Goal: Information Seeking & Learning: Find contact information

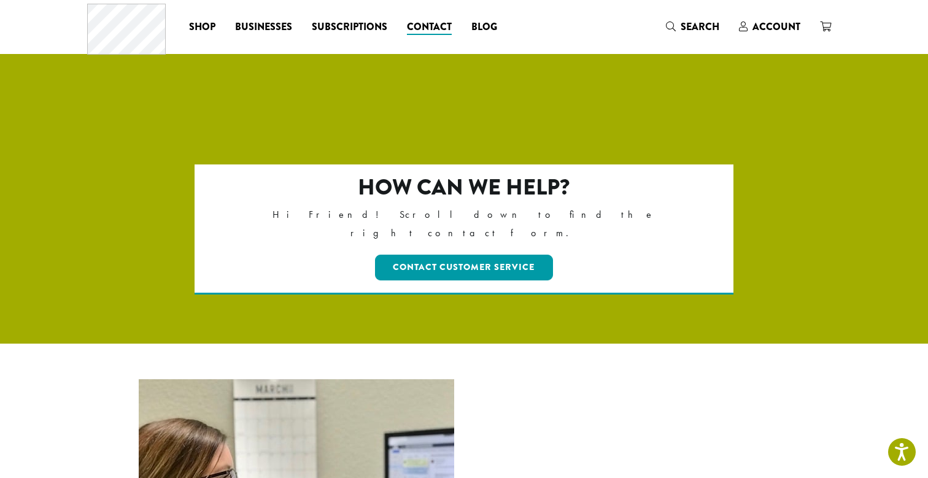
scroll to position [39, 0]
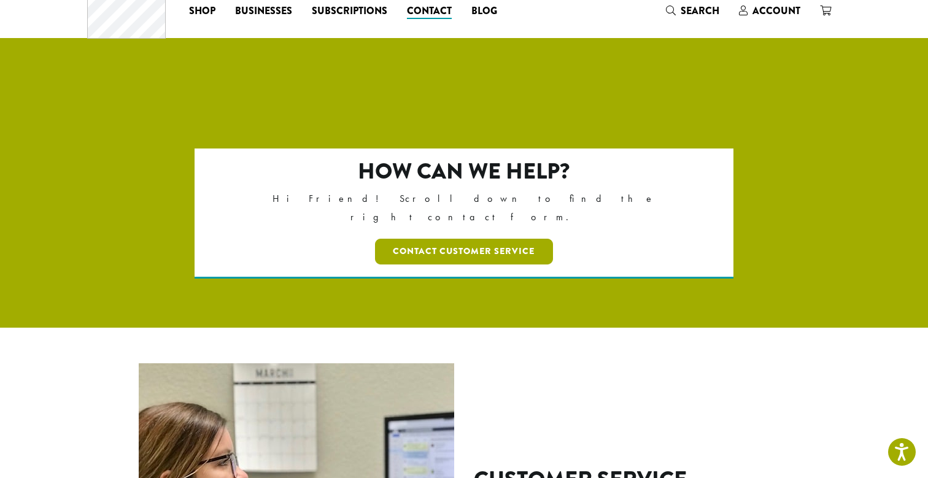
click at [524, 239] on link "Contact Customer Service" at bounding box center [464, 252] width 179 height 26
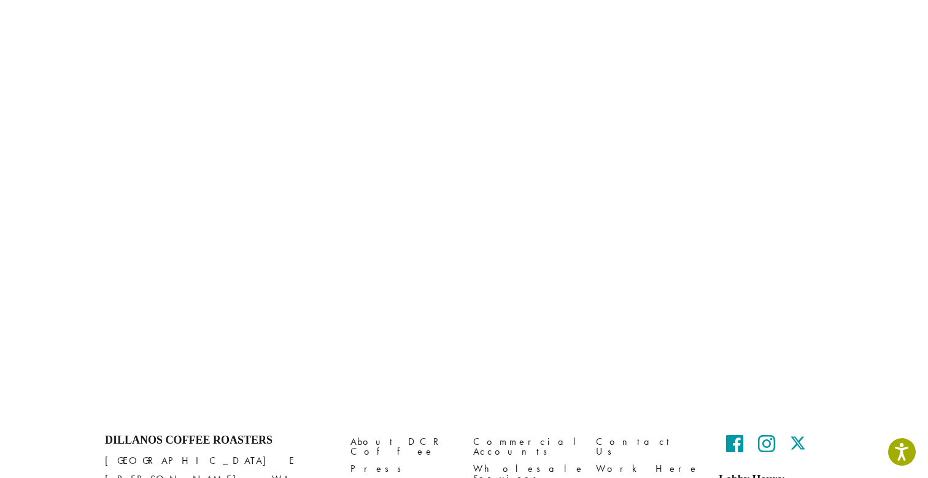
scroll to position [556, 0]
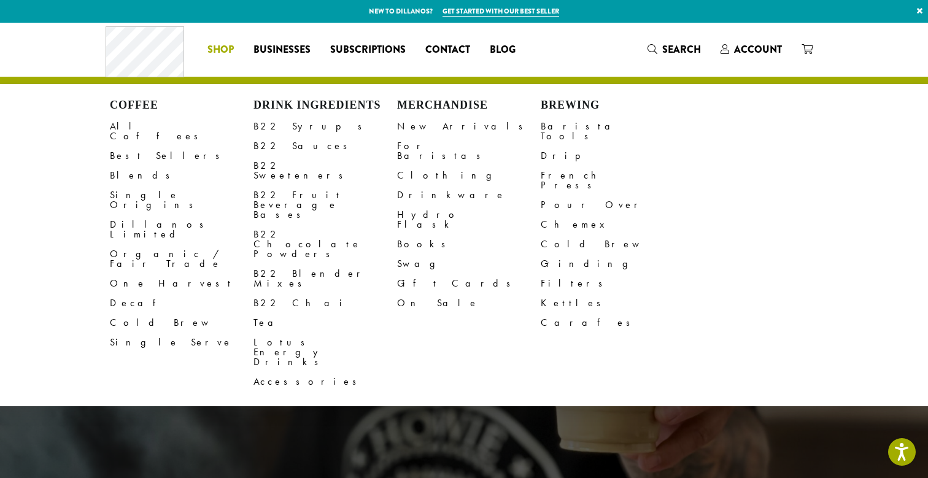
click at [229, 46] on span "Shop" at bounding box center [220, 49] width 26 height 15
click at [142, 123] on link "All Coffees" at bounding box center [182, 131] width 144 height 29
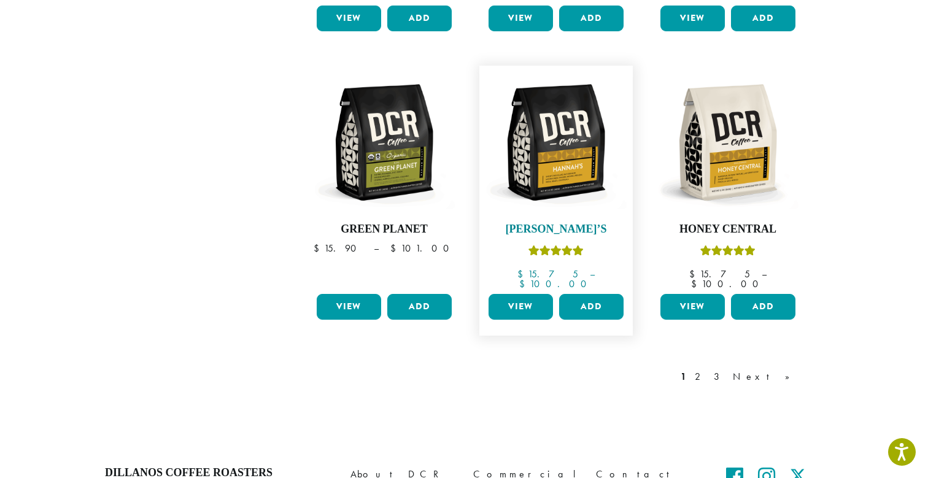
scroll to position [1009, 0]
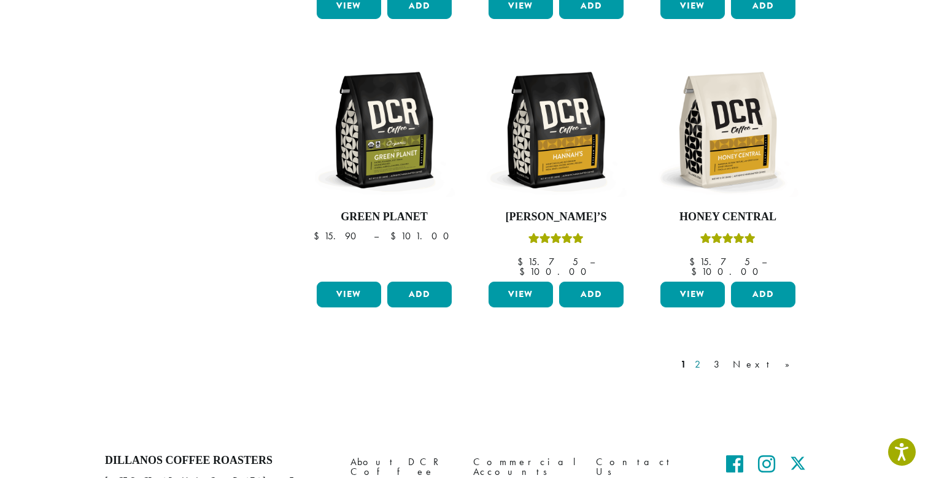
click at [708, 357] on link "2" at bounding box center [699, 364] width 15 height 15
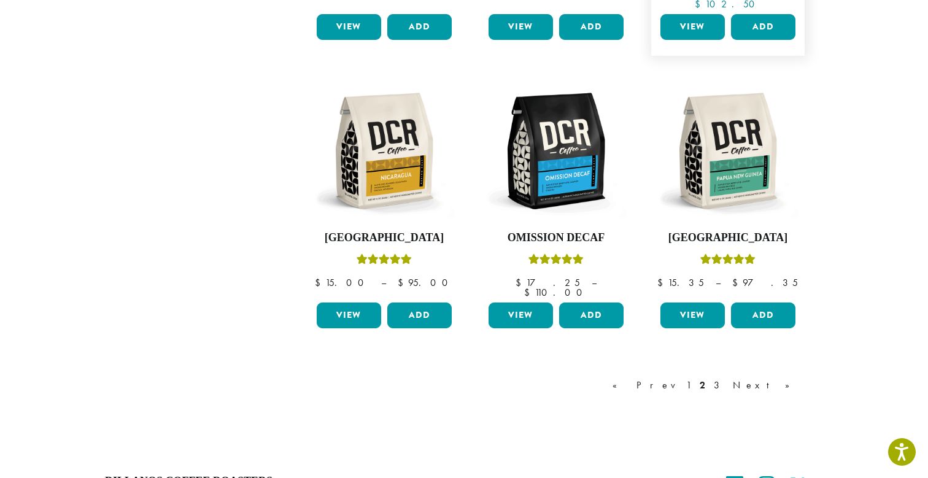
scroll to position [1004, 0]
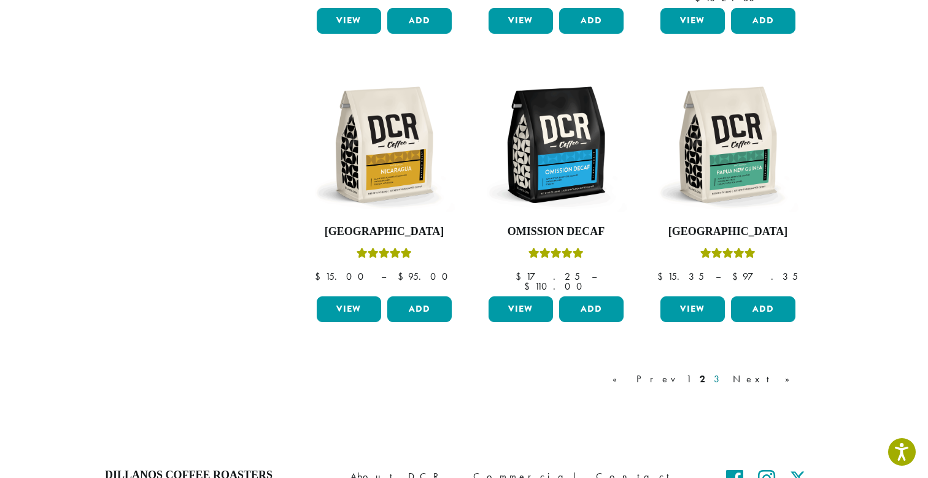
click at [727, 372] on link "3" at bounding box center [718, 379] width 15 height 15
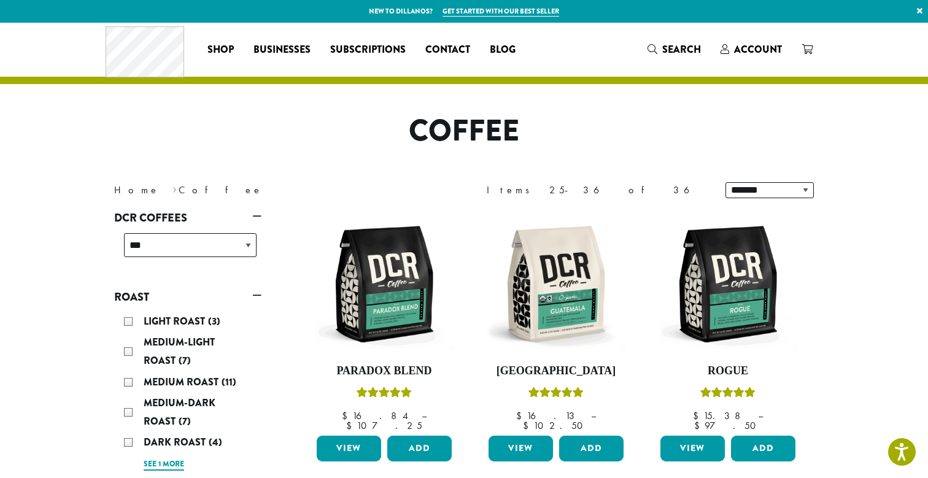
click at [168, 460] on link "See 1 more" at bounding box center [164, 465] width 41 height 12
click at [653, 45] on icon "Search" at bounding box center [653, 49] width 10 height 10
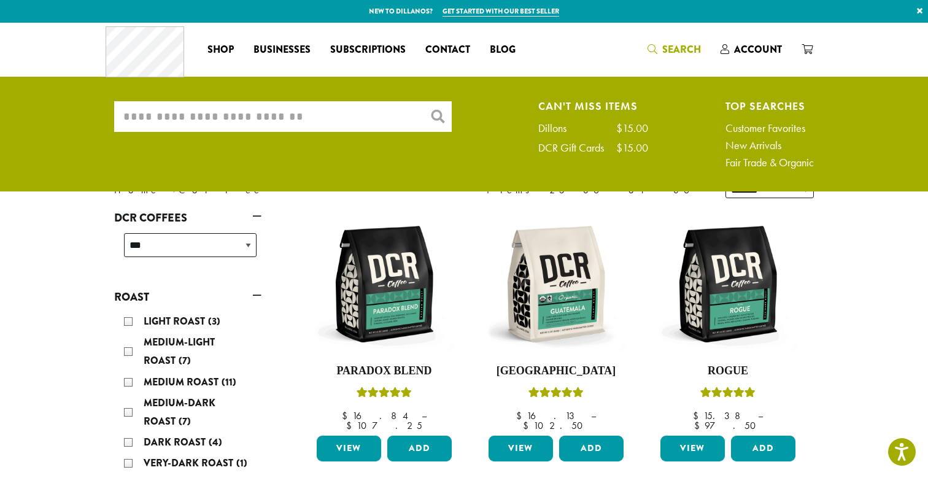
click at [205, 115] on input "What are you searching for?" at bounding box center [283, 116] width 338 height 31
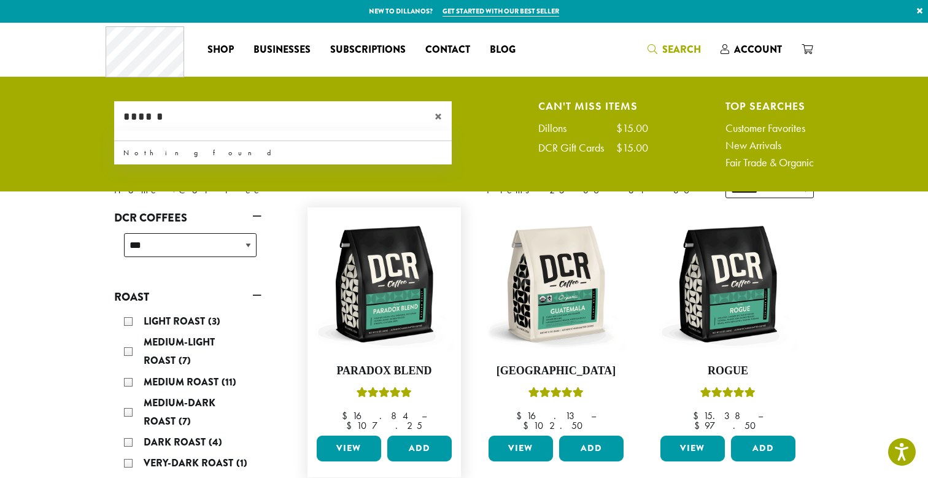
type input "******"
click at [340, 207] on figure "**********" at bounding box center [384, 342] width 153 height 270
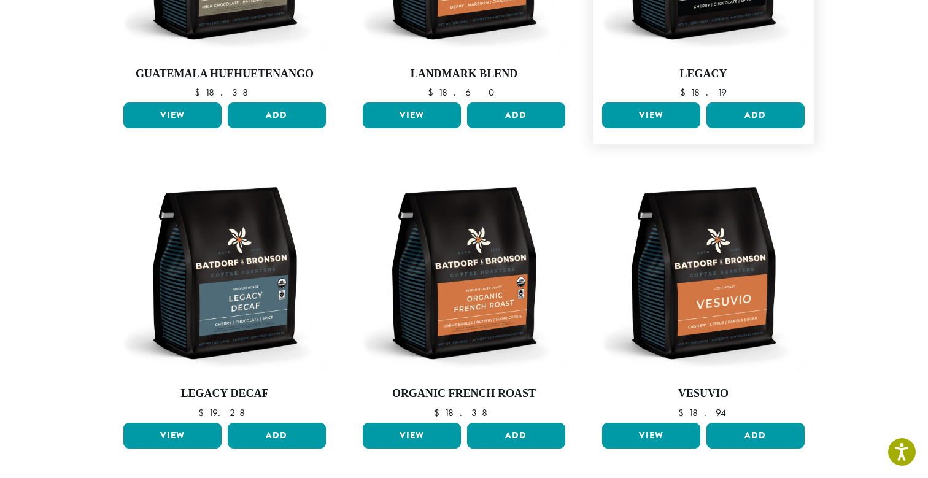
scroll to position [606, 0]
